Goal: Task Accomplishment & Management: Use online tool/utility

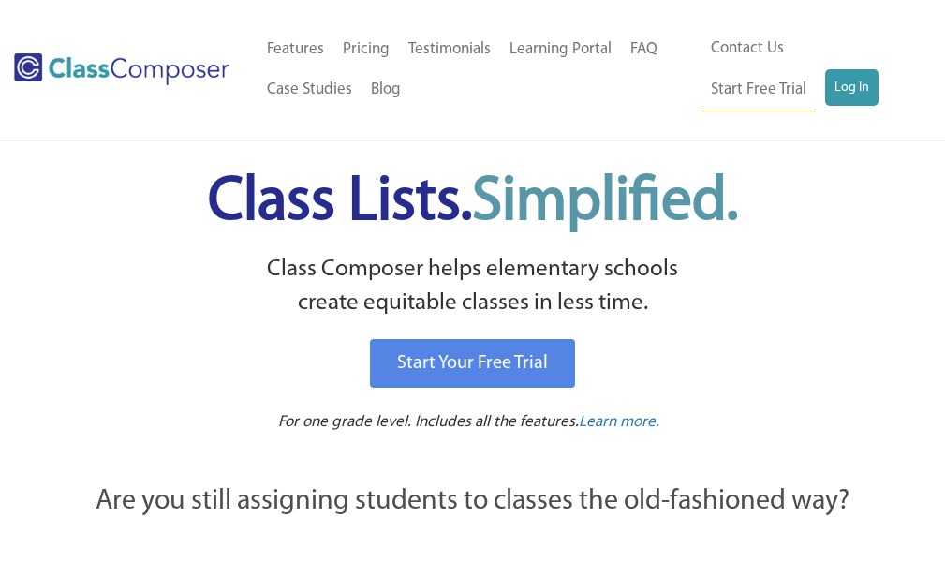
click at [825, 77] on link "Log In" at bounding box center [851, 87] width 53 height 37
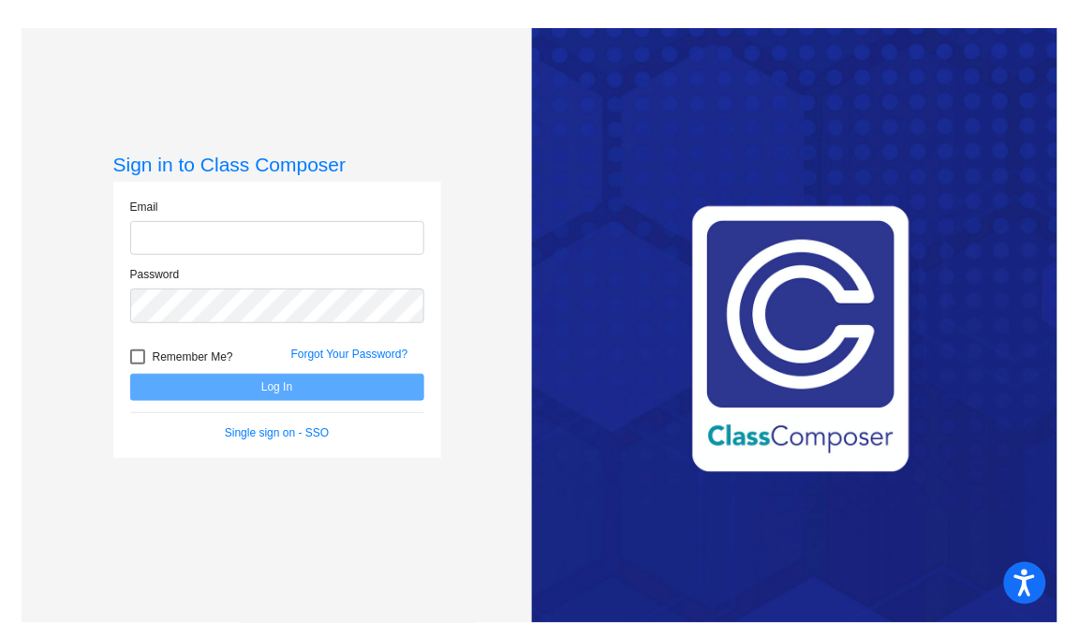
type input "[EMAIL_ADDRESS][DOMAIN_NAME]"
click at [254, 389] on button "Log In" at bounding box center [277, 387] width 294 height 27
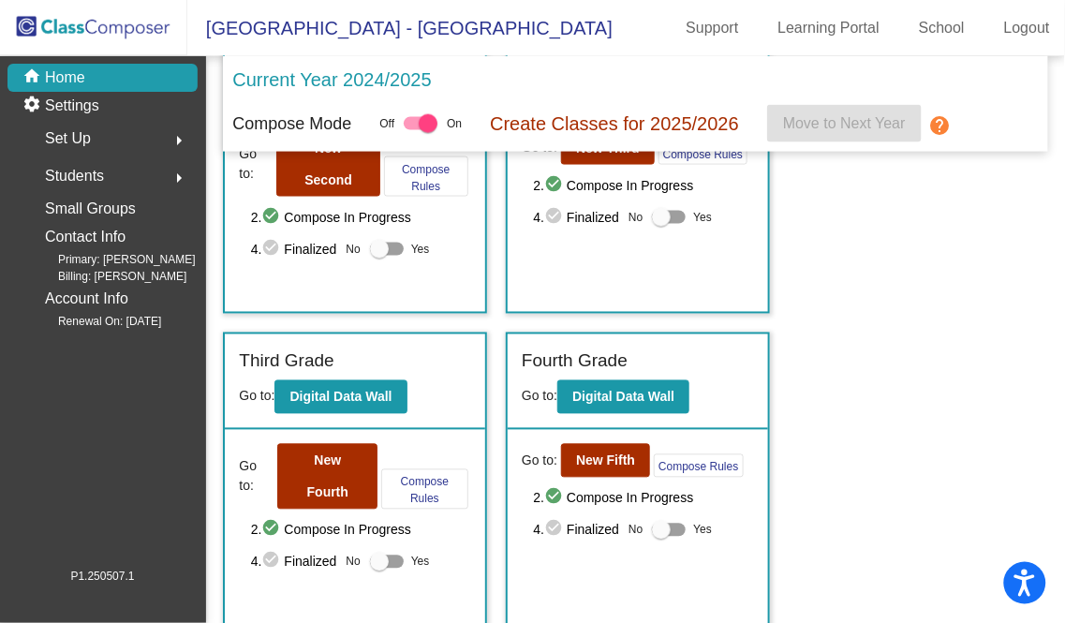
scroll to position [520, 0]
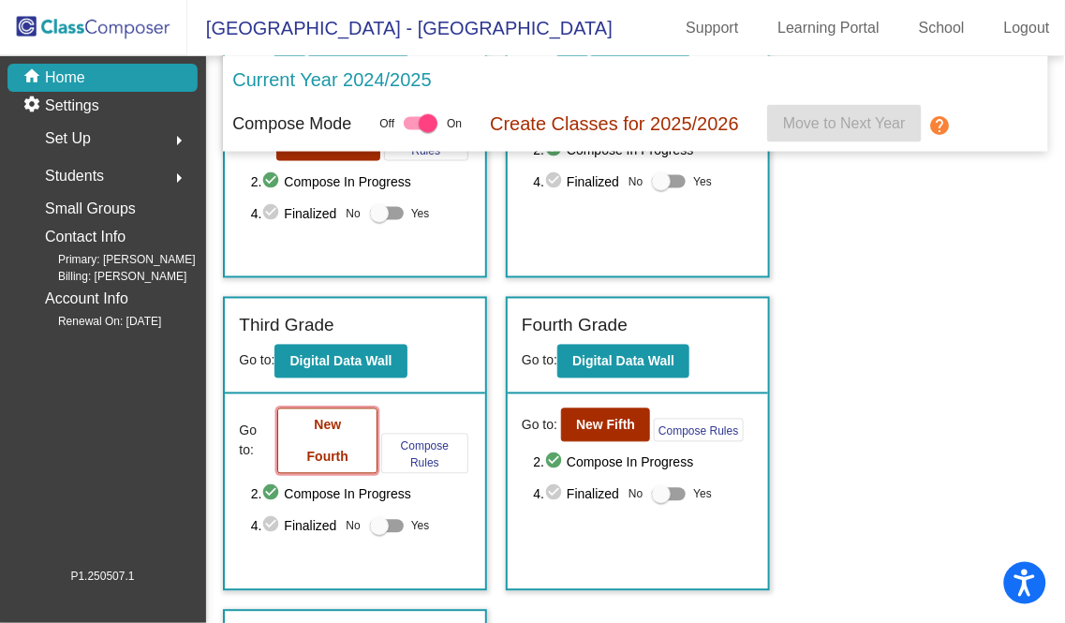
click at [317, 436] on button "New Fourth" at bounding box center [327, 441] width 100 height 66
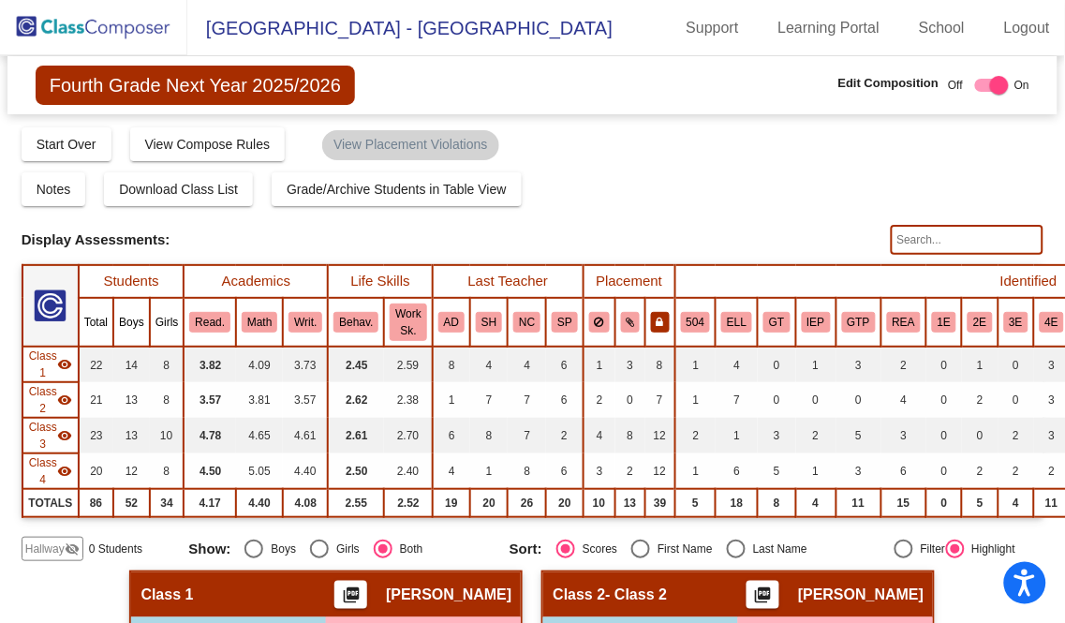
click at [651, 312] on button at bounding box center [660, 322] width 19 height 21
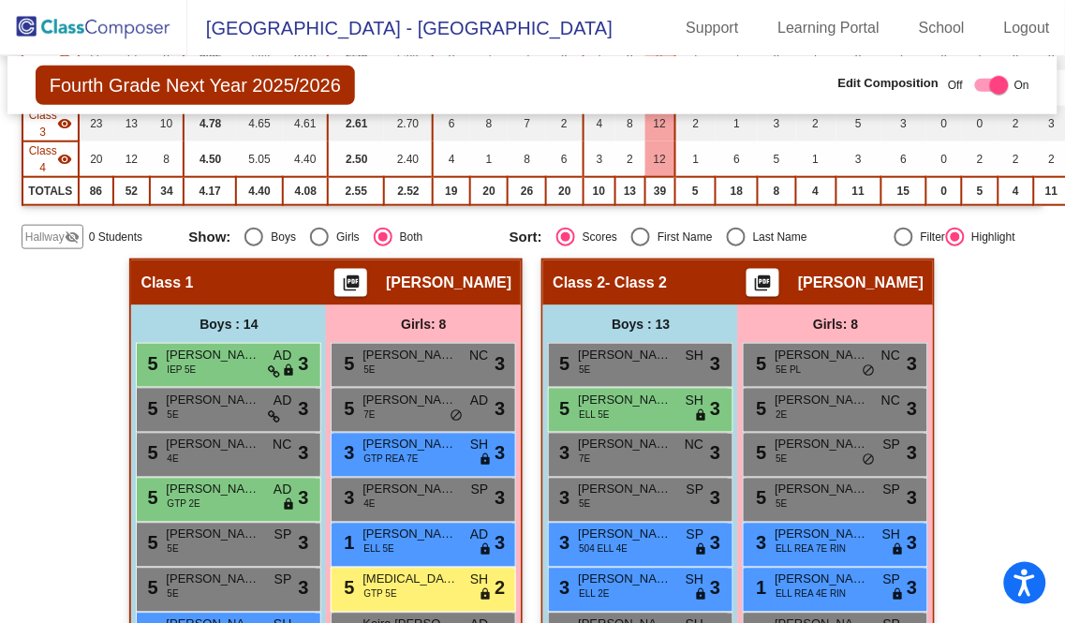
scroll to position [416, 0]
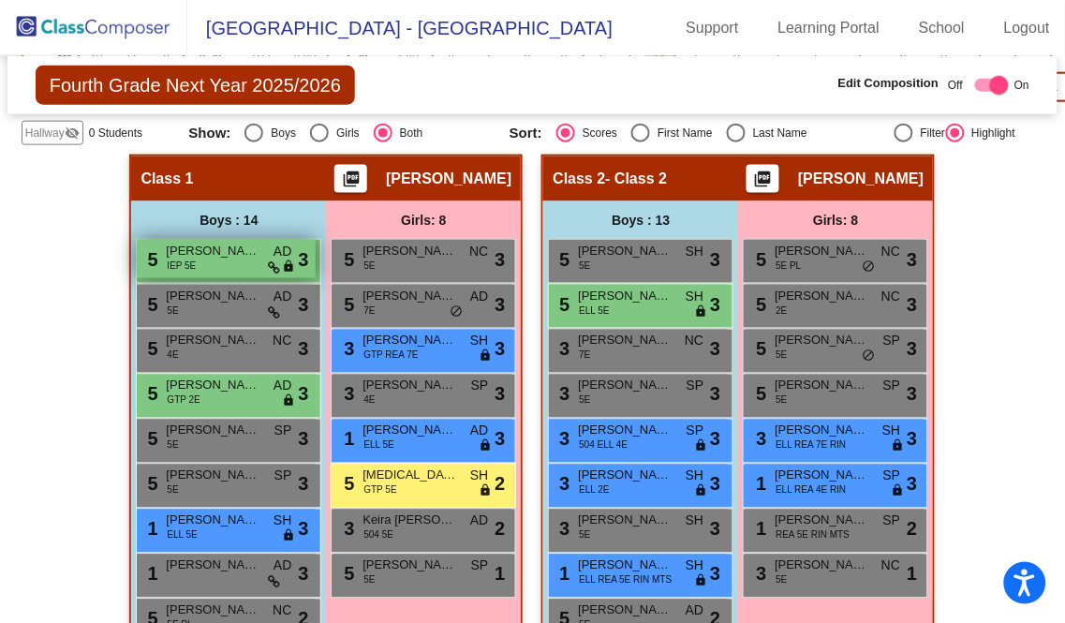
click at [226, 249] on span "[PERSON_NAME]" at bounding box center [213, 251] width 94 height 19
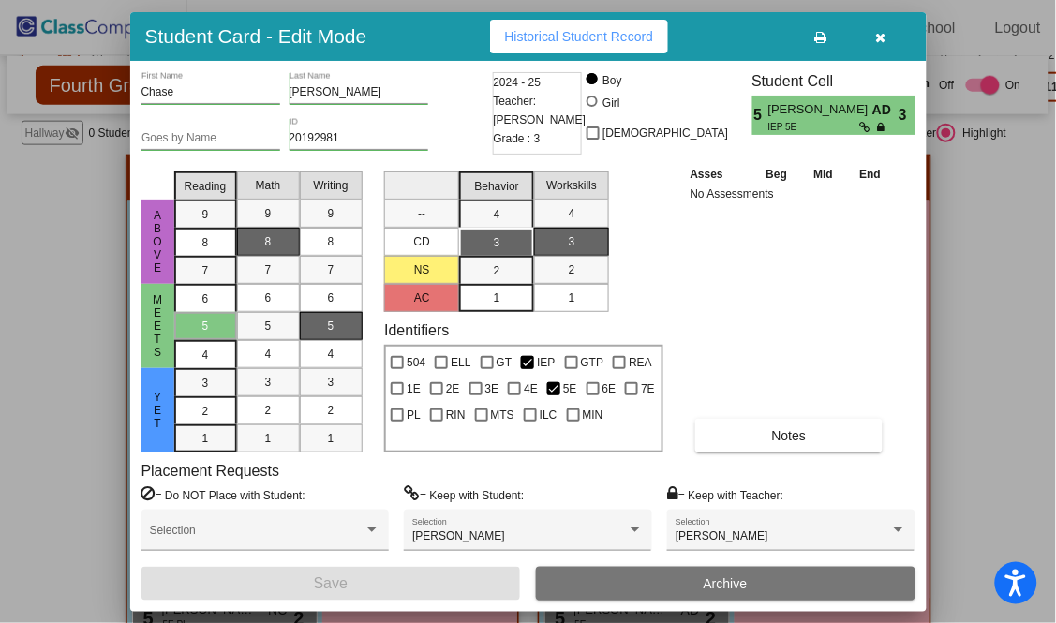
click at [884, 32] on icon "button" at bounding box center [881, 37] width 10 height 13
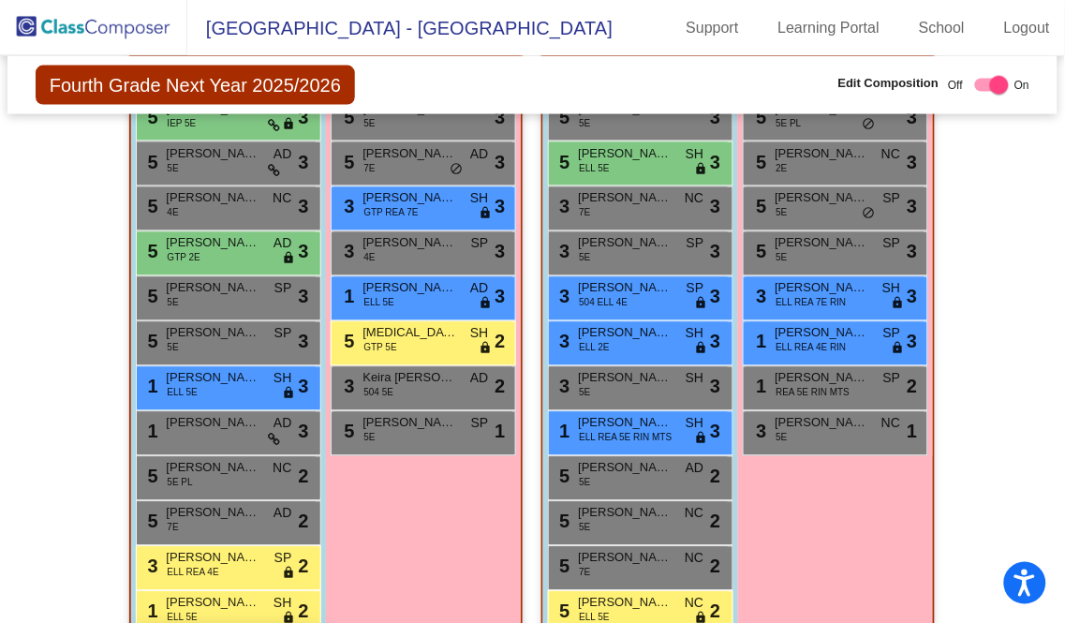
scroll to position [520, 0]
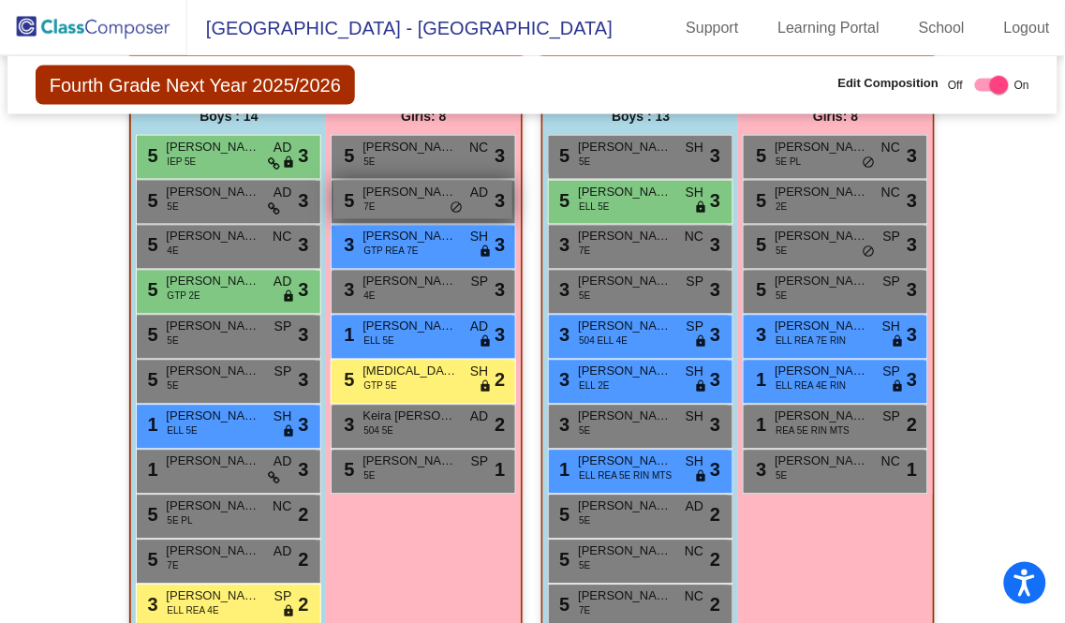
click at [465, 195] on div "5 Everly Simpson 7E AD lock do_not_disturb_alt 3" at bounding box center [422, 200] width 179 height 38
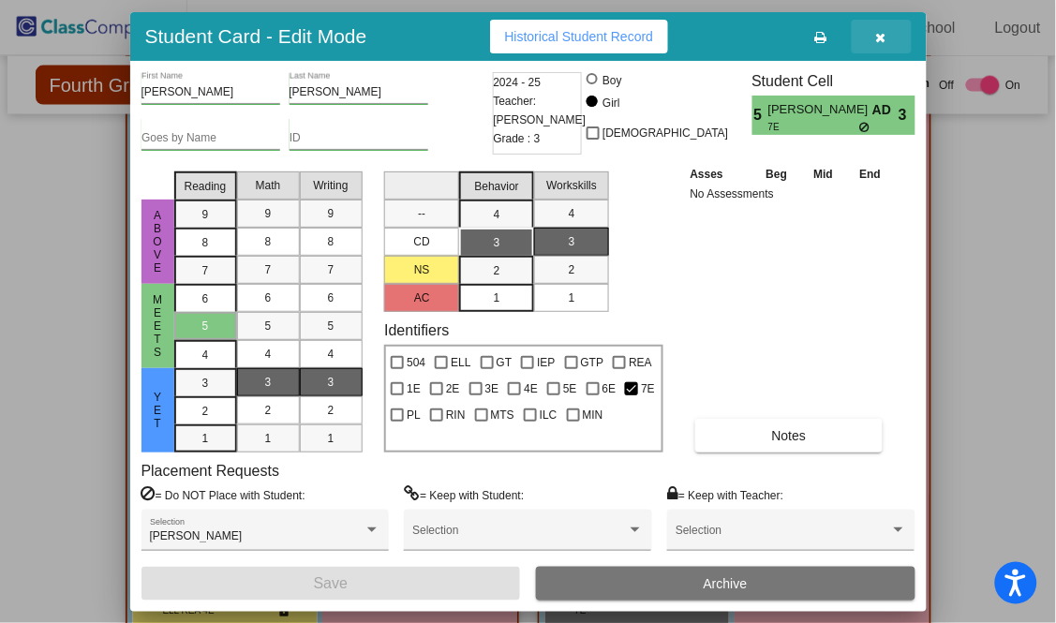
click at [883, 31] on icon "button" at bounding box center [881, 37] width 10 height 13
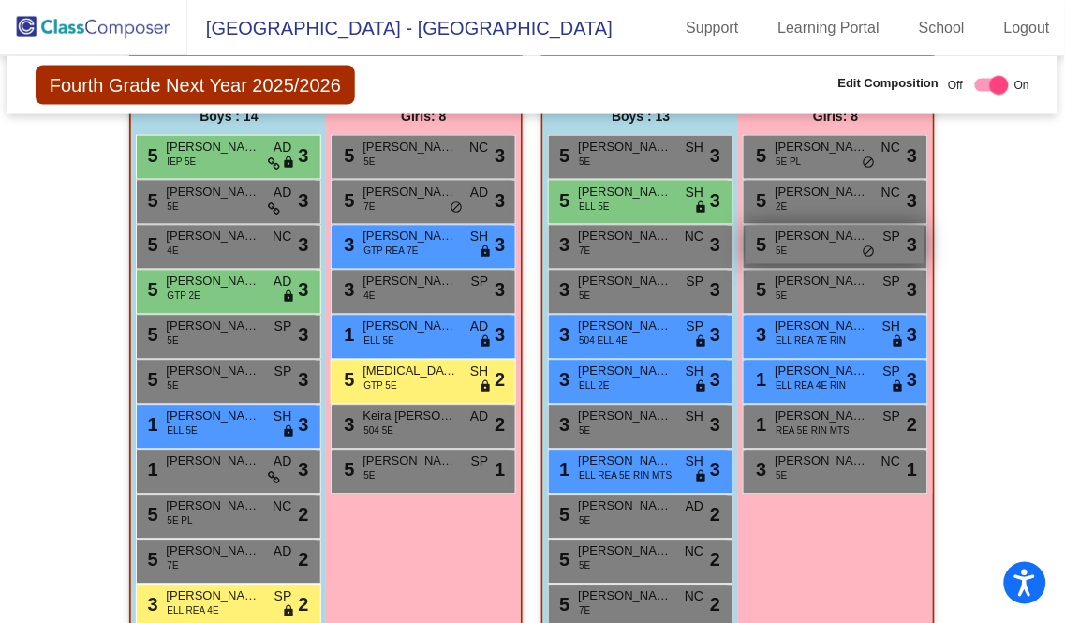
click at [868, 245] on span "do_not_disturb_alt" at bounding box center [868, 252] width 13 height 15
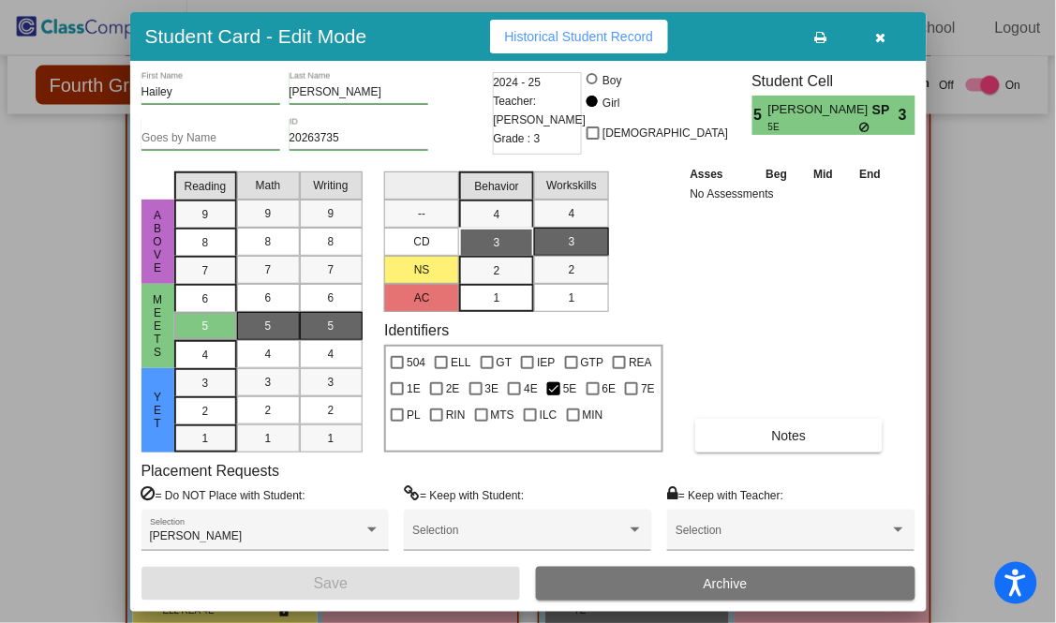
click at [878, 34] on icon "button" at bounding box center [881, 37] width 10 height 13
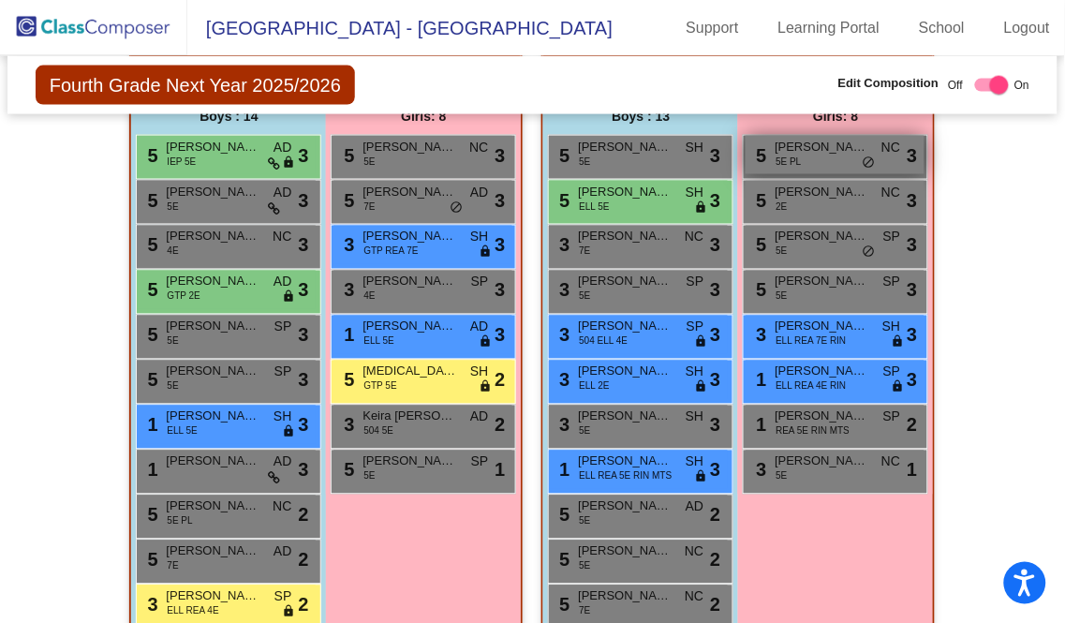
click at [854, 143] on span "Genevieve Beechley" at bounding box center [822, 147] width 94 height 19
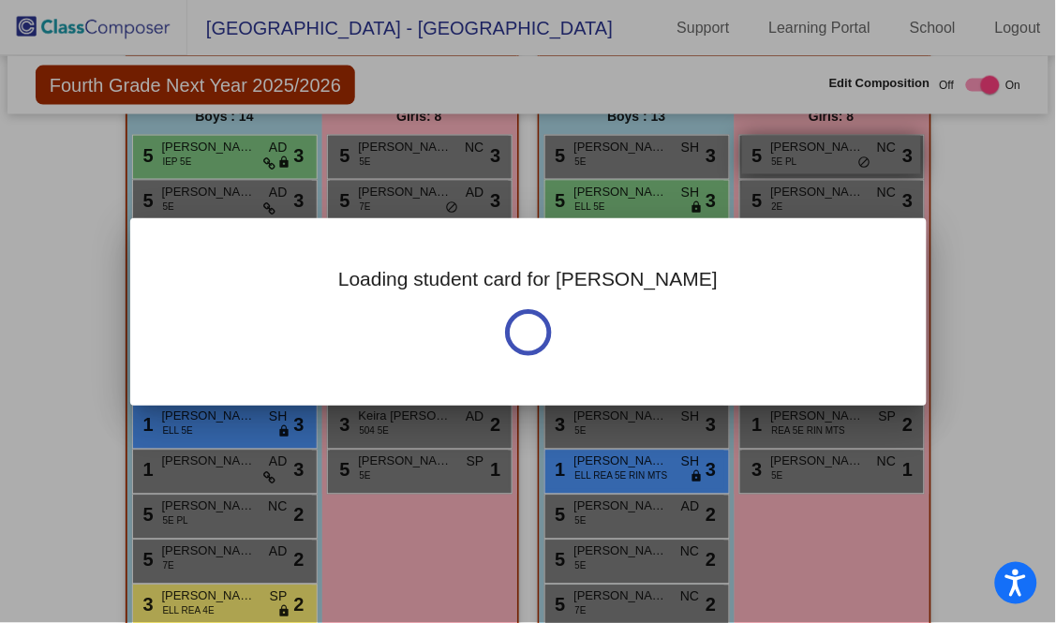
click at [854, 143] on div "Loading student card for Genevieve" at bounding box center [528, 311] width 1056 height 623
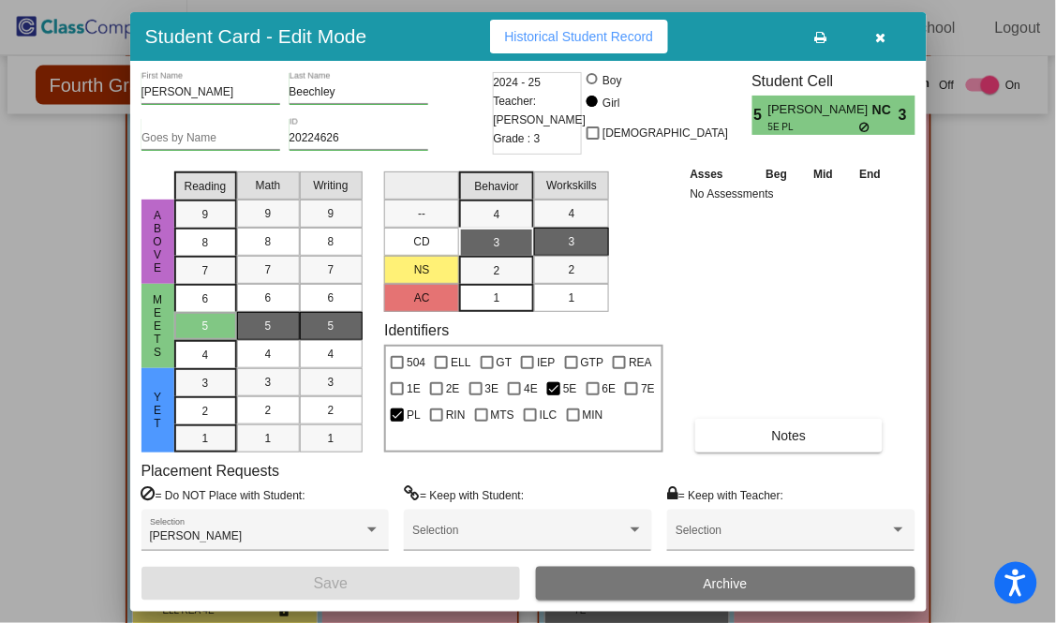
click at [881, 40] on icon "button" at bounding box center [881, 37] width 10 height 13
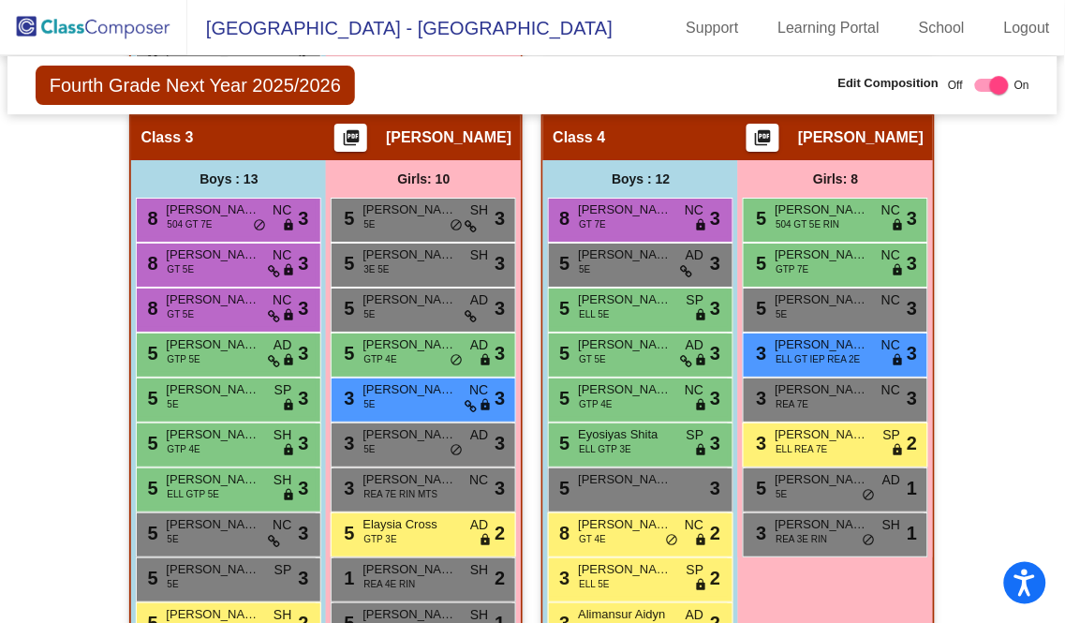
scroll to position [1249, 0]
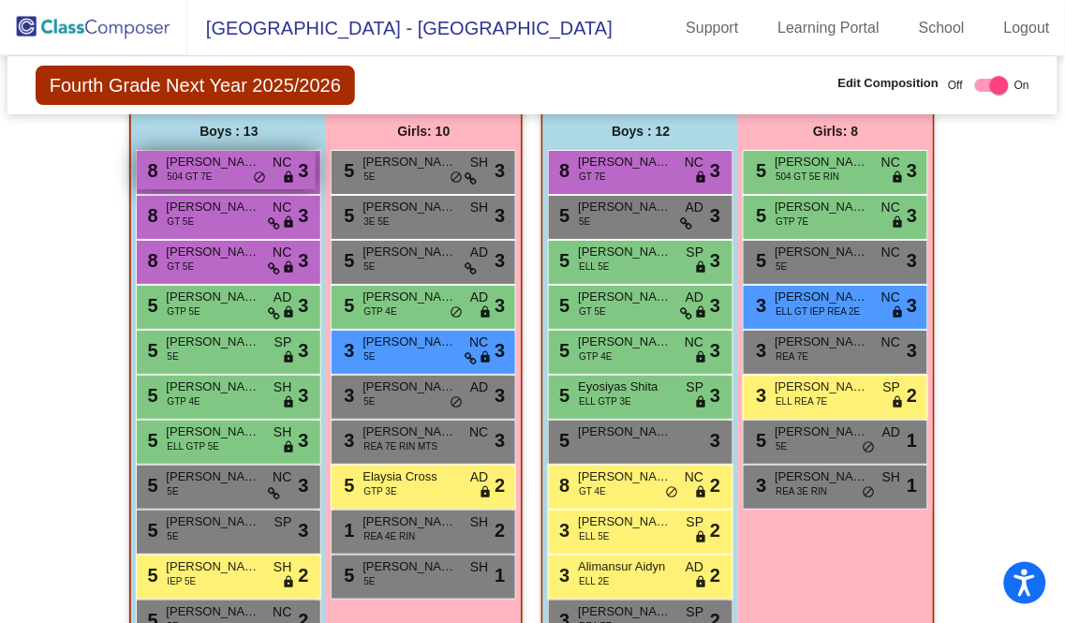
click at [193, 156] on span "George Nishihara" at bounding box center [213, 162] width 94 height 19
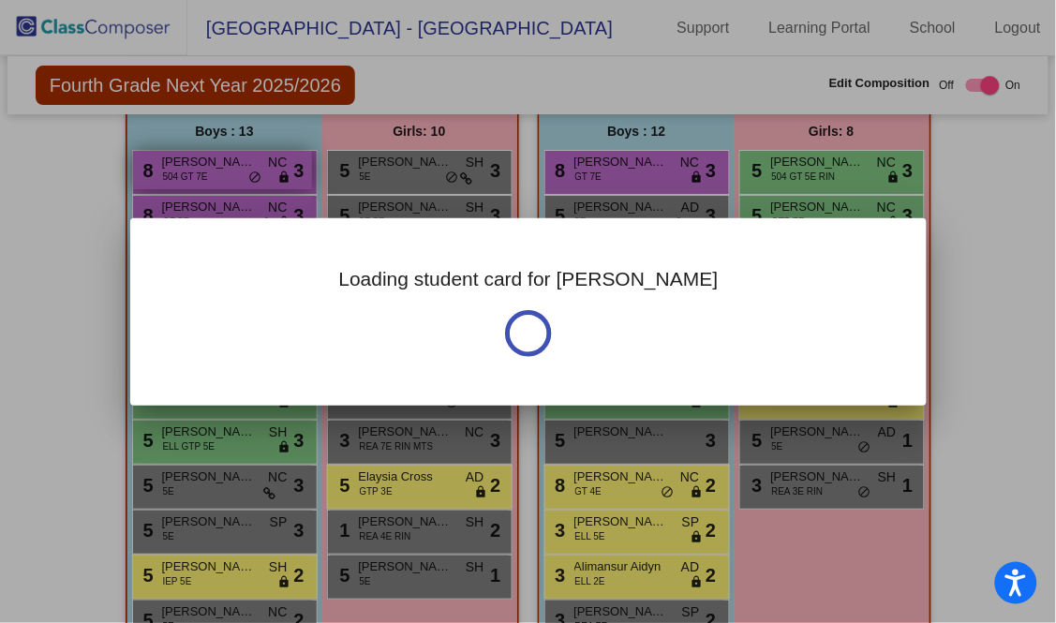
click at [193, 156] on div at bounding box center [528, 311] width 1056 height 623
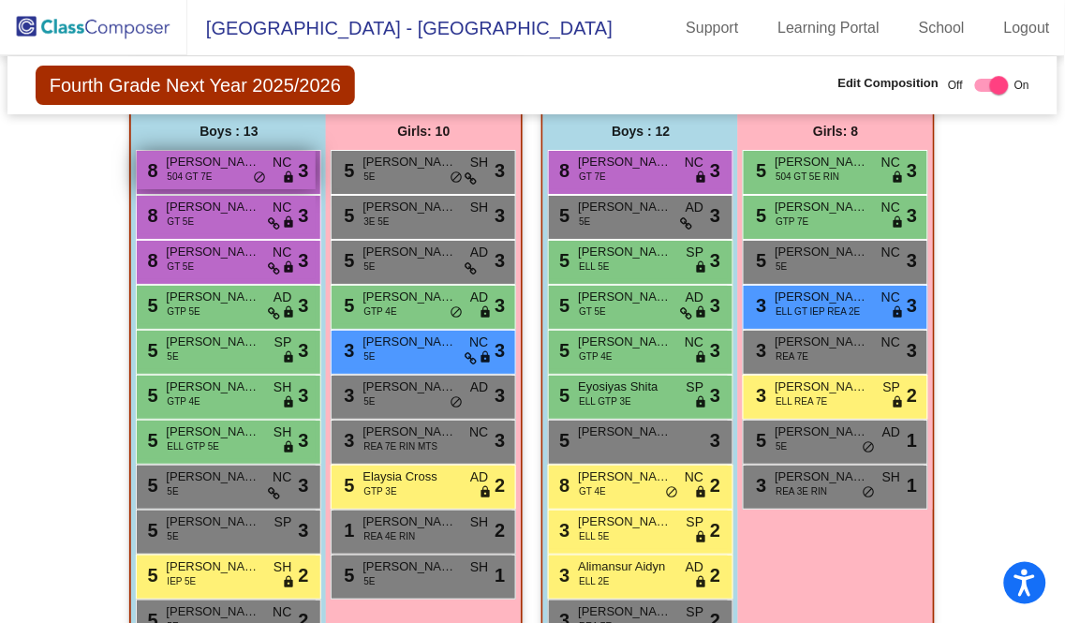
click at [193, 156] on span "George Nishihara" at bounding box center [213, 162] width 94 height 19
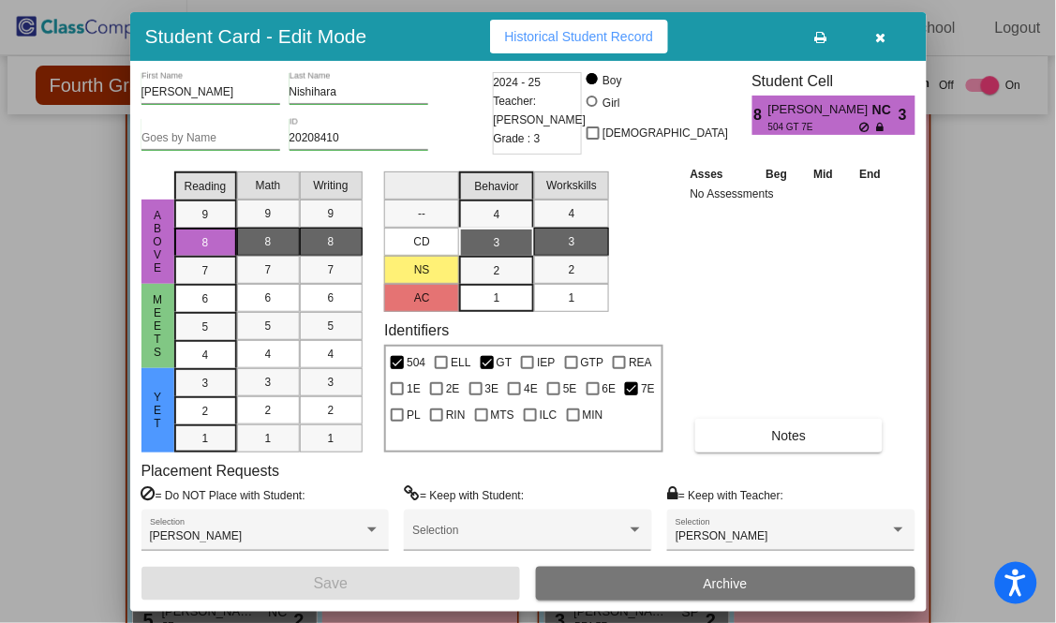
click at [878, 31] on icon "button" at bounding box center [881, 37] width 10 height 13
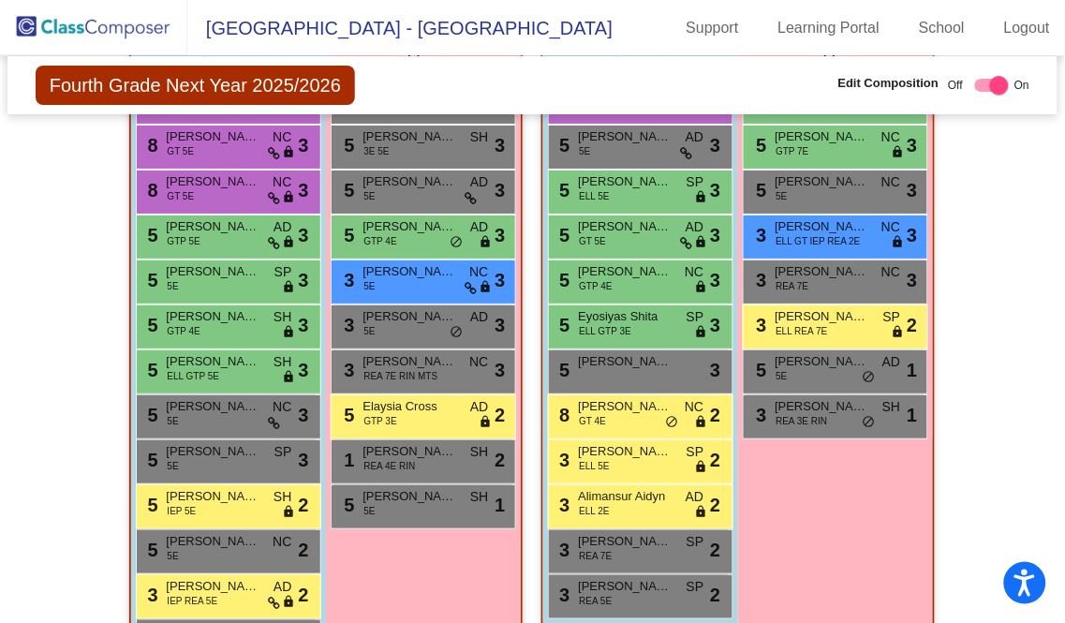
scroll to position [1283, 0]
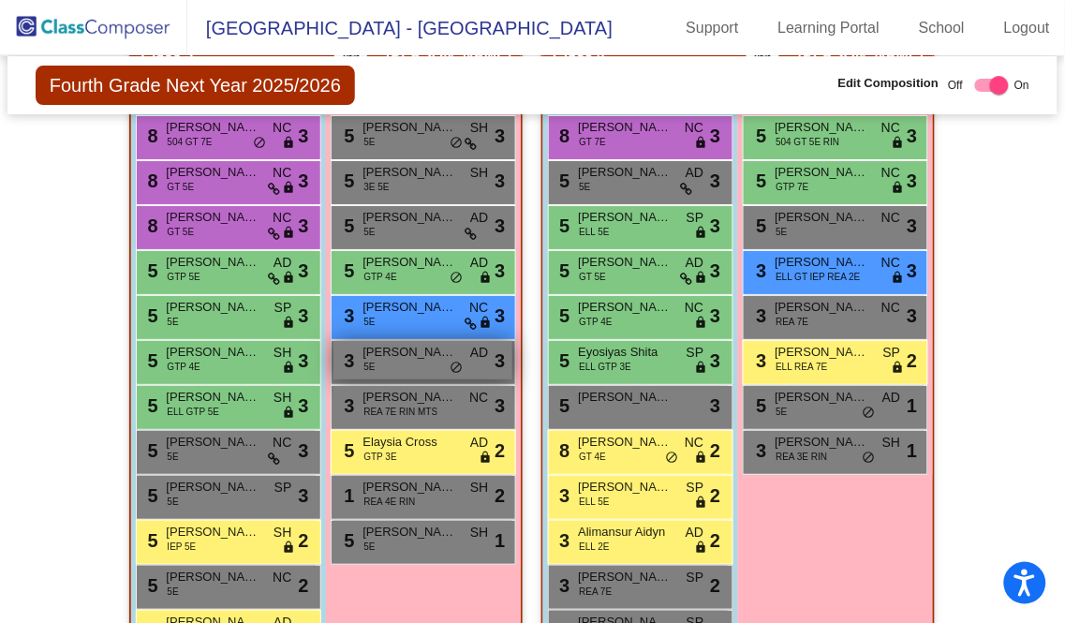
click at [424, 343] on span "Gwyneth Smith" at bounding box center [410, 352] width 94 height 19
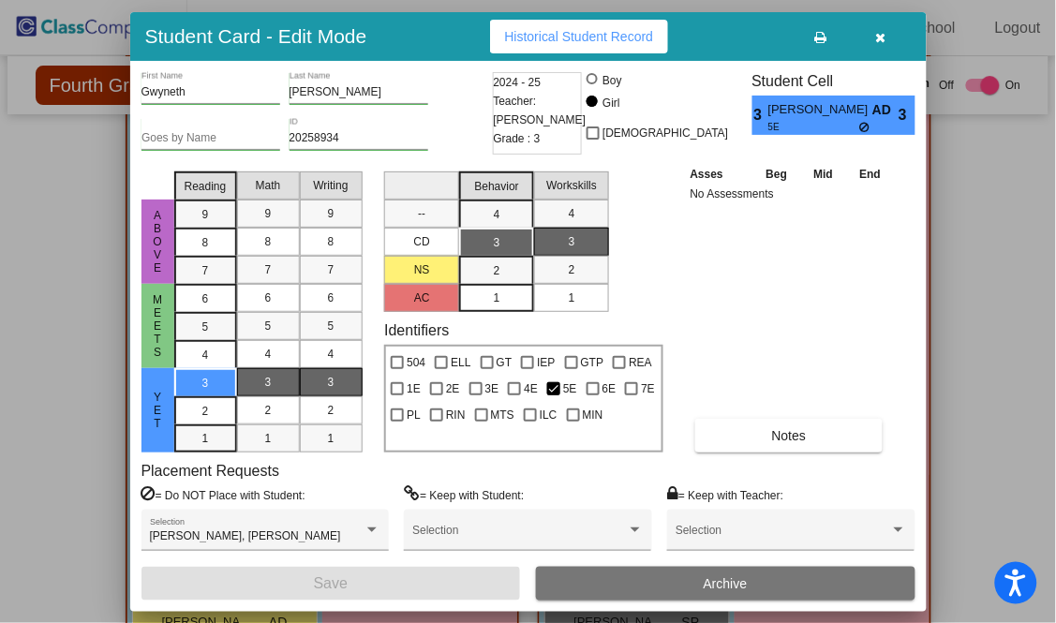
click at [884, 28] on button "button" at bounding box center [882, 37] width 60 height 34
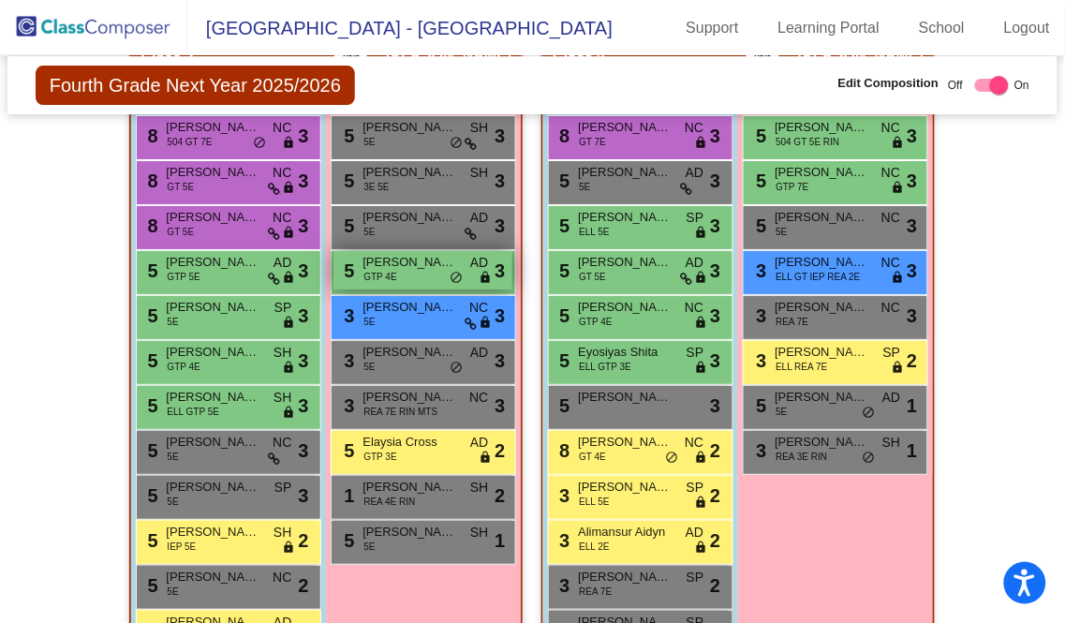
click at [450, 271] on span "do_not_disturb_alt" at bounding box center [456, 278] width 13 height 15
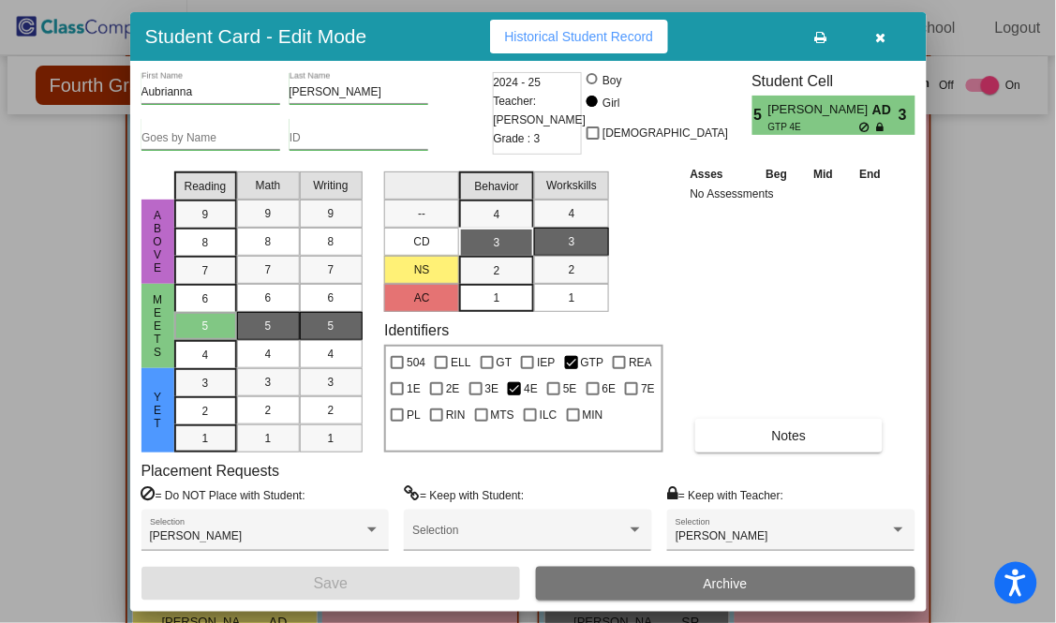
click at [876, 31] on icon "button" at bounding box center [881, 37] width 10 height 13
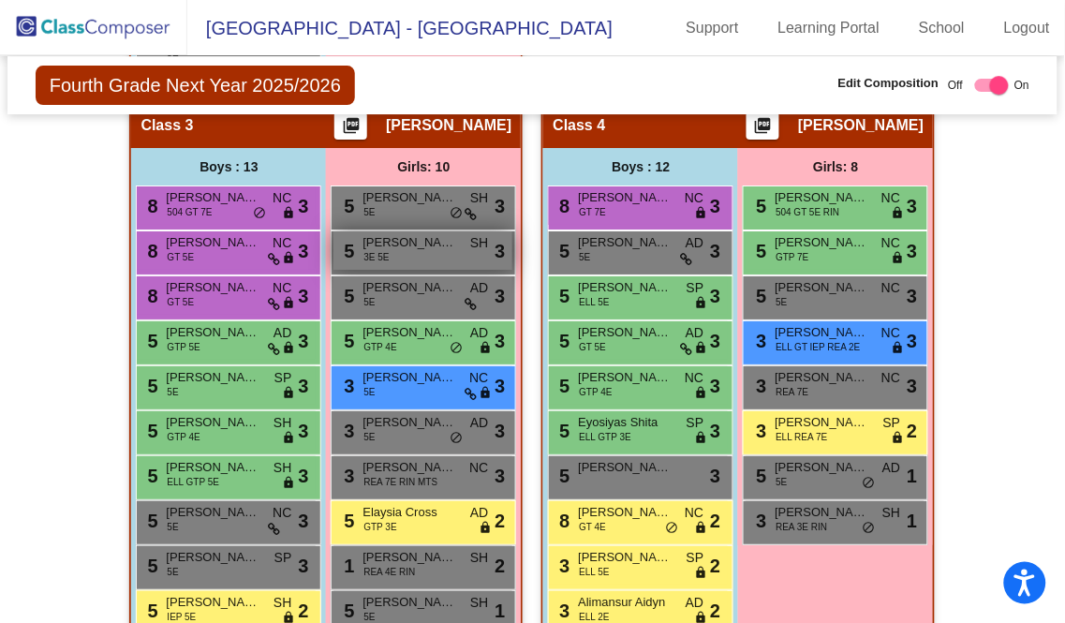
scroll to position [1178, 0]
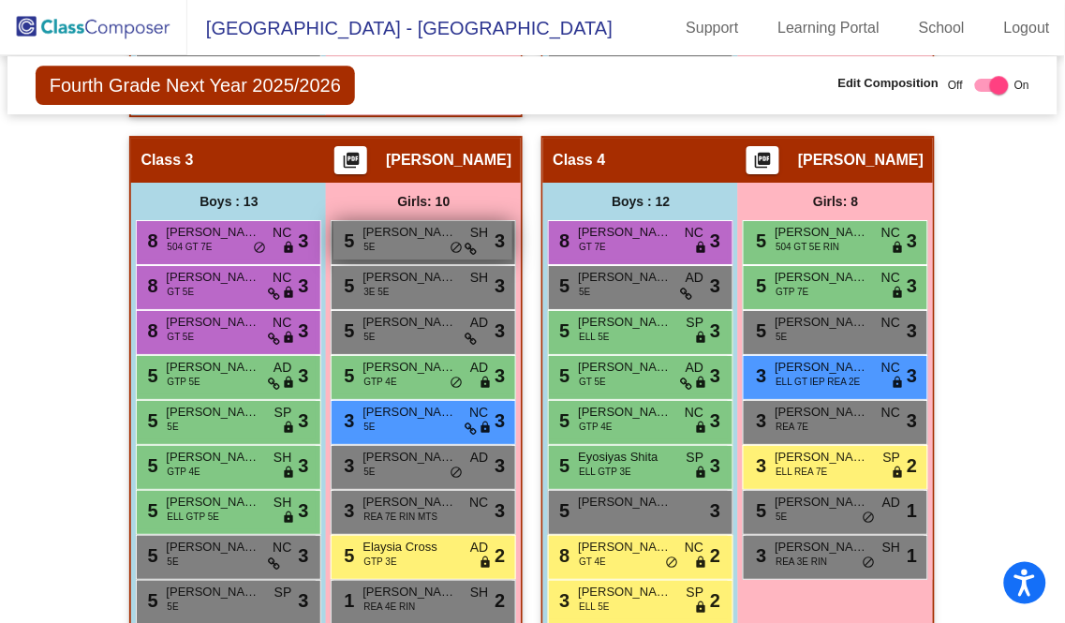
click at [426, 232] on div "5 Chloe Hinds 5E SH lock do_not_disturb_alt 3" at bounding box center [422, 240] width 179 height 38
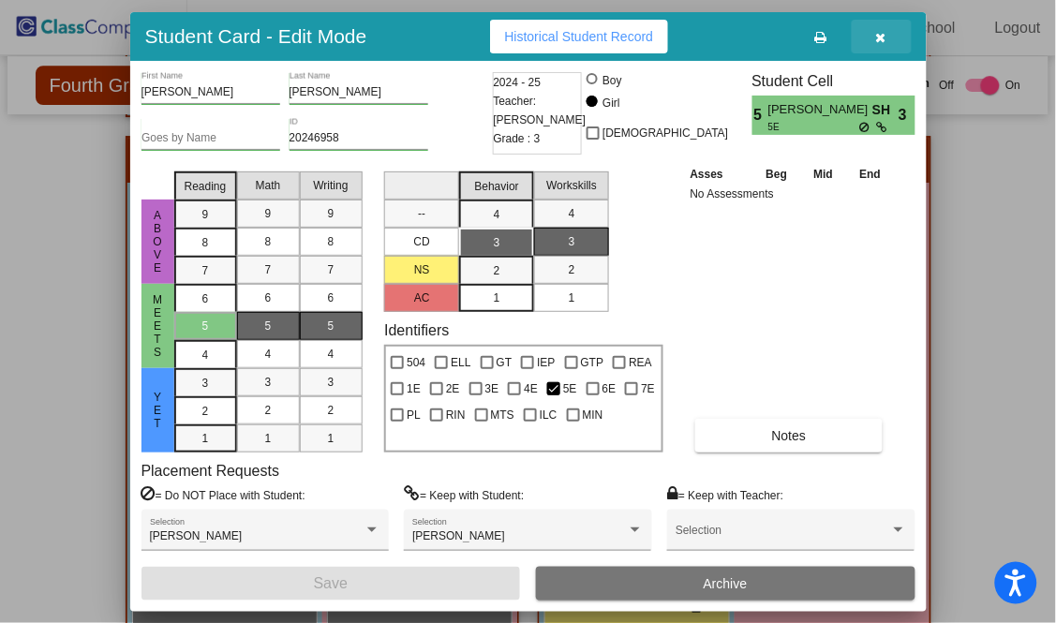
click at [883, 33] on icon "button" at bounding box center [881, 37] width 10 height 13
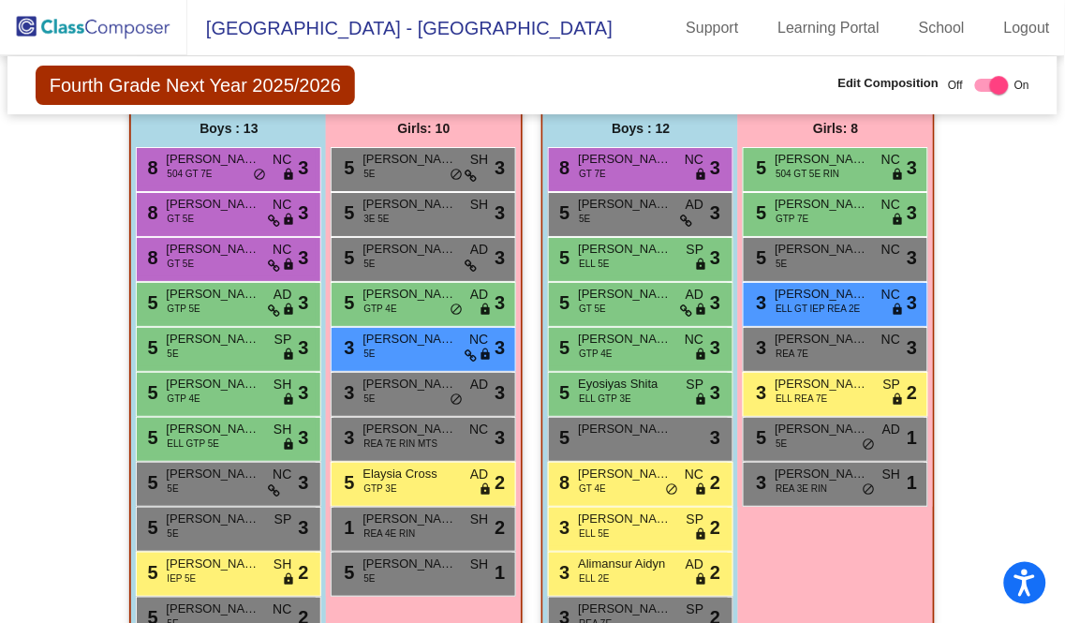
scroll to position [1283, 0]
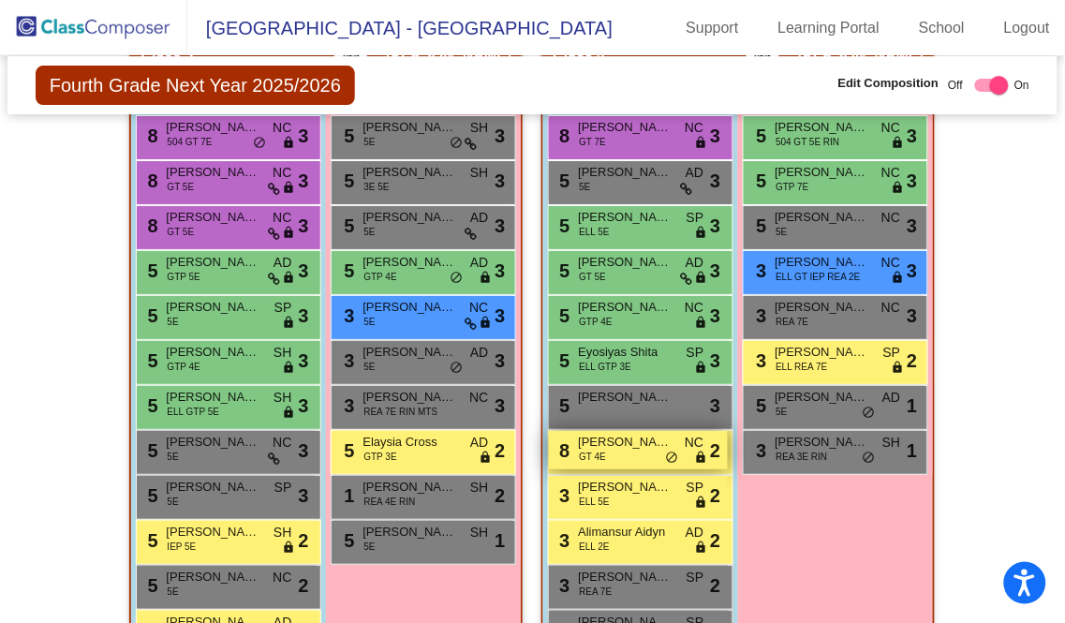
click at [615, 438] on span "Sawyer Silva" at bounding box center [625, 442] width 94 height 19
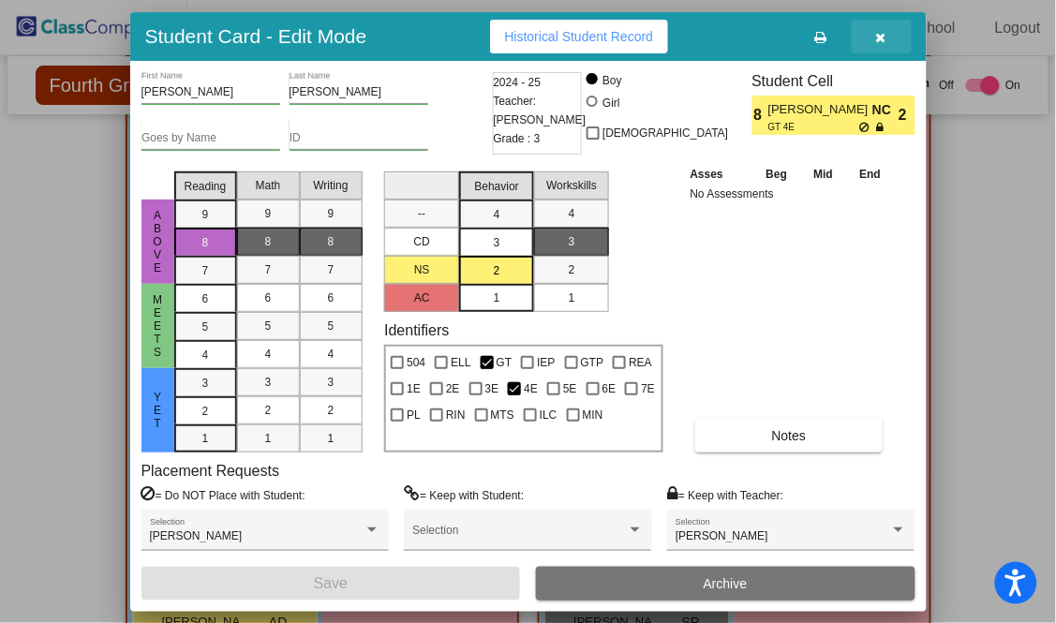
click at [876, 31] on icon "button" at bounding box center [881, 37] width 10 height 13
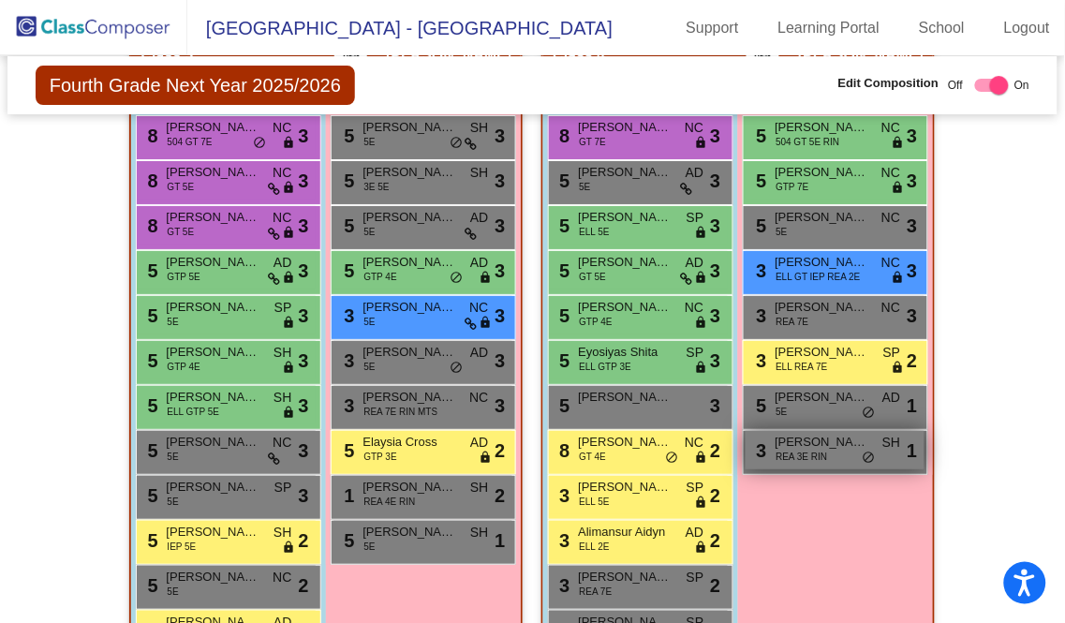
click at [843, 438] on span "Aria Lewis" at bounding box center [822, 442] width 94 height 19
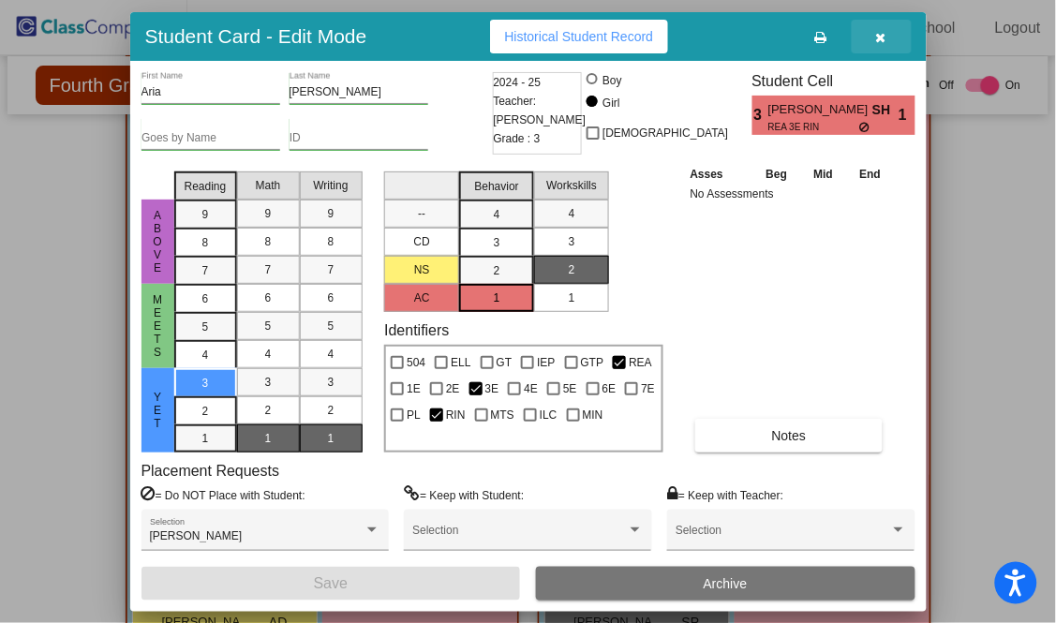
click at [883, 31] on icon "button" at bounding box center [881, 37] width 10 height 13
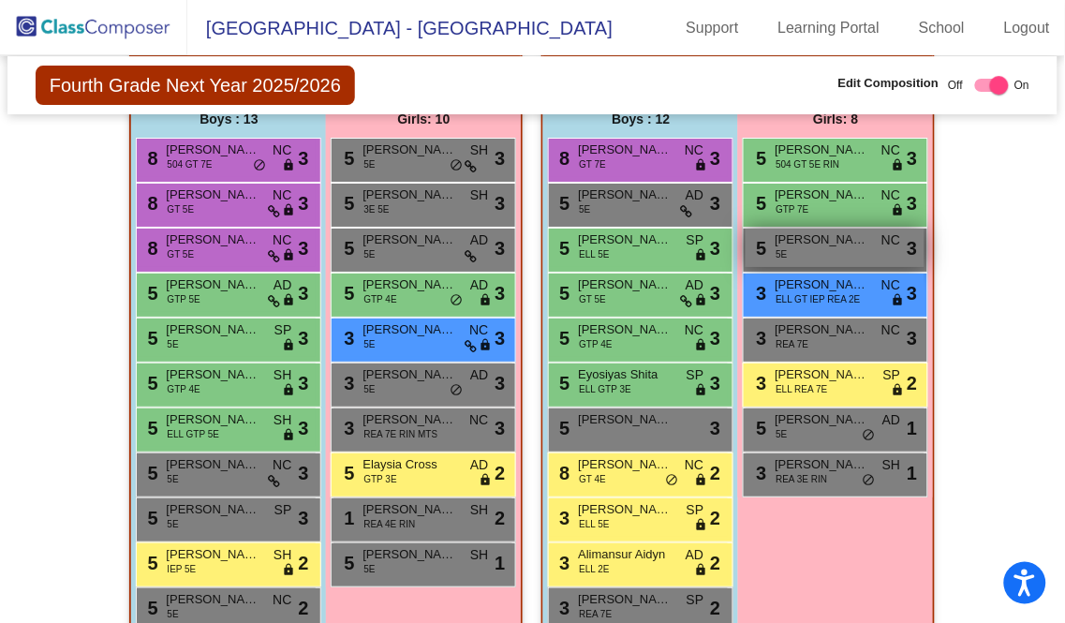
scroll to position [1387, 0]
